Goal: Task Accomplishment & Management: Manage account settings

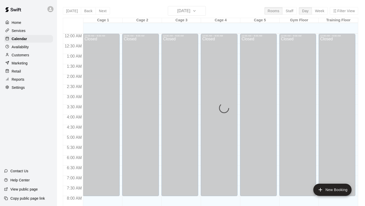
scroll to position [309, 0]
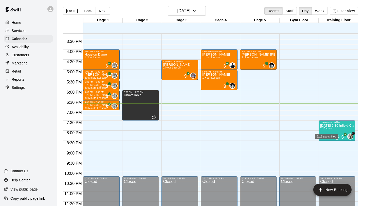
click at [167, 130] on span "7/15 spots" at bounding box center [326, 128] width 12 height 3
click at [167, 142] on img "edit" at bounding box center [326, 145] width 6 height 6
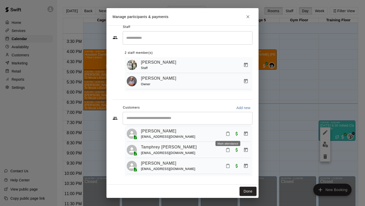
scroll to position [78, 0]
click at [167, 15] on icon "Close" at bounding box center [248, 16] width 3 height 3
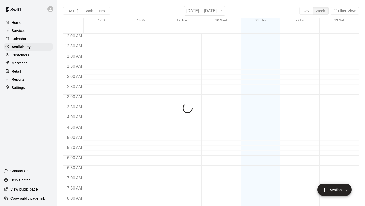
scroll to position [309, 0]
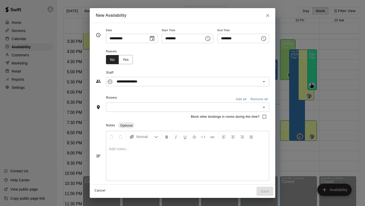
click at [96, 192] on button "Cancel" at bounding box center [100, 191] width 16 height 8
type input "**********"
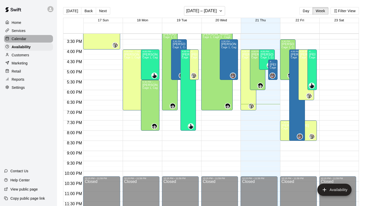
click at [27, 40] on div "Calendar" at bounding box center [28, 39] width 49 height 8
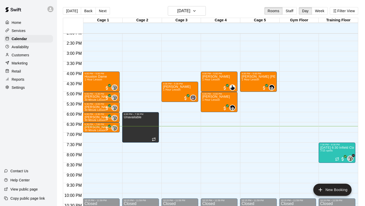
scroll to position [279, 0]
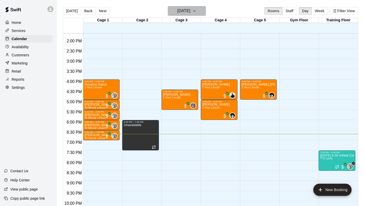
click at [205, 9] on button "[DATE]" at bounding box center [187, 11] width 38 height 10
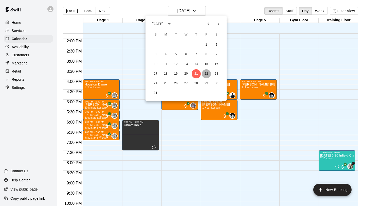
click at [206, 74] on button "22" at bounding box center [206, 73] width 9 height 9
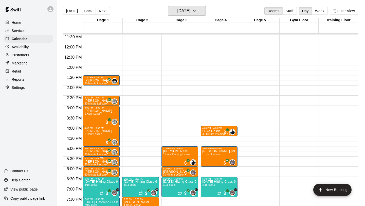
scroll to position [232, 0]
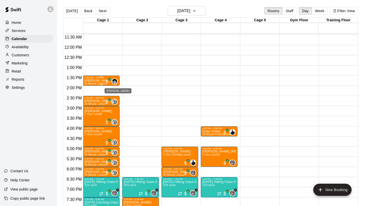
click at [116, 82] on img "Jamie Walczak" at bounding box center [114, 81] width 5 height 5
click at [100, 89] on div at bounding box center [182, 103] width 365 height 206
click at [19, 21] on p "Home" at bounding box center [17, 22] width 10 height 5
